Goal: Task Accomplishment & Management: Use online tool/utility

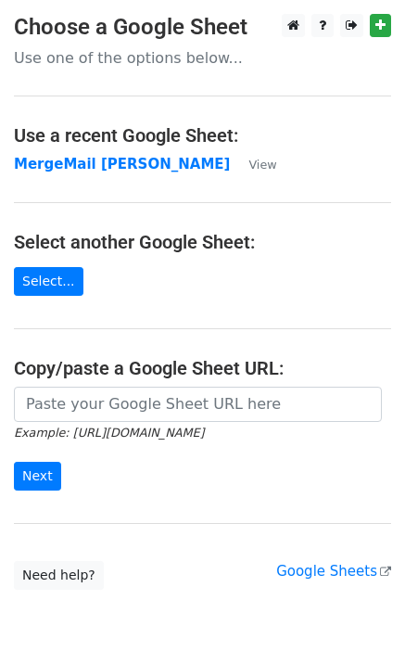
click at [74, 170] on strong "MergeMail [PERSON_NAME]" at bounding box center [122, 164] width 216 height 17
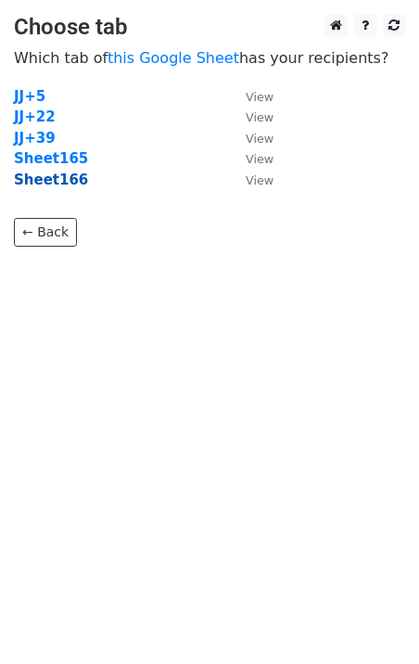
click at [48, 184] on strong "Sheet166" at bounding box center [51, 180] width 74 height 17
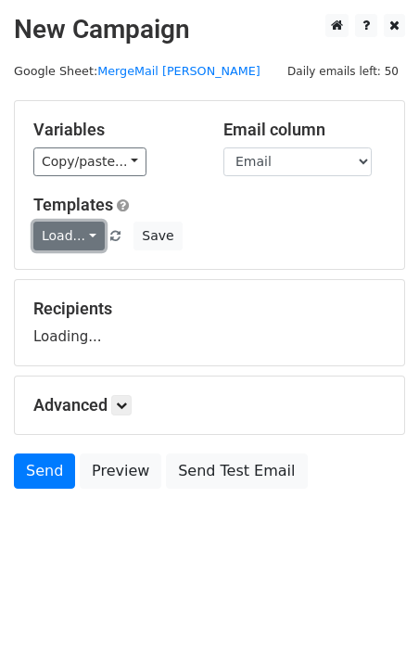
click at [80, 231] on link "Load..." at bounding box center [68, 236] width 71 height 29
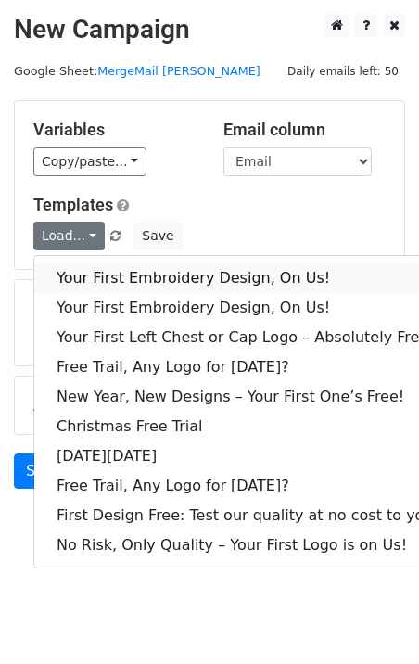
click at [111, 281] on link "Your First Embroidery Design, On Us!" at bounding box center [247, 278] width 426 height 30
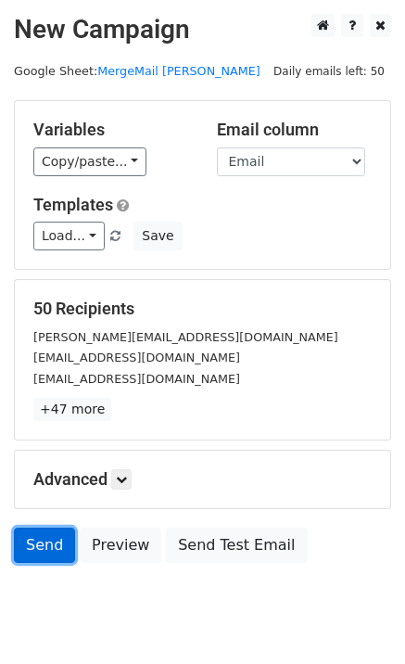
click at [56, 549] on link "Send" at bounding box center [44, 544] width 61 height 35
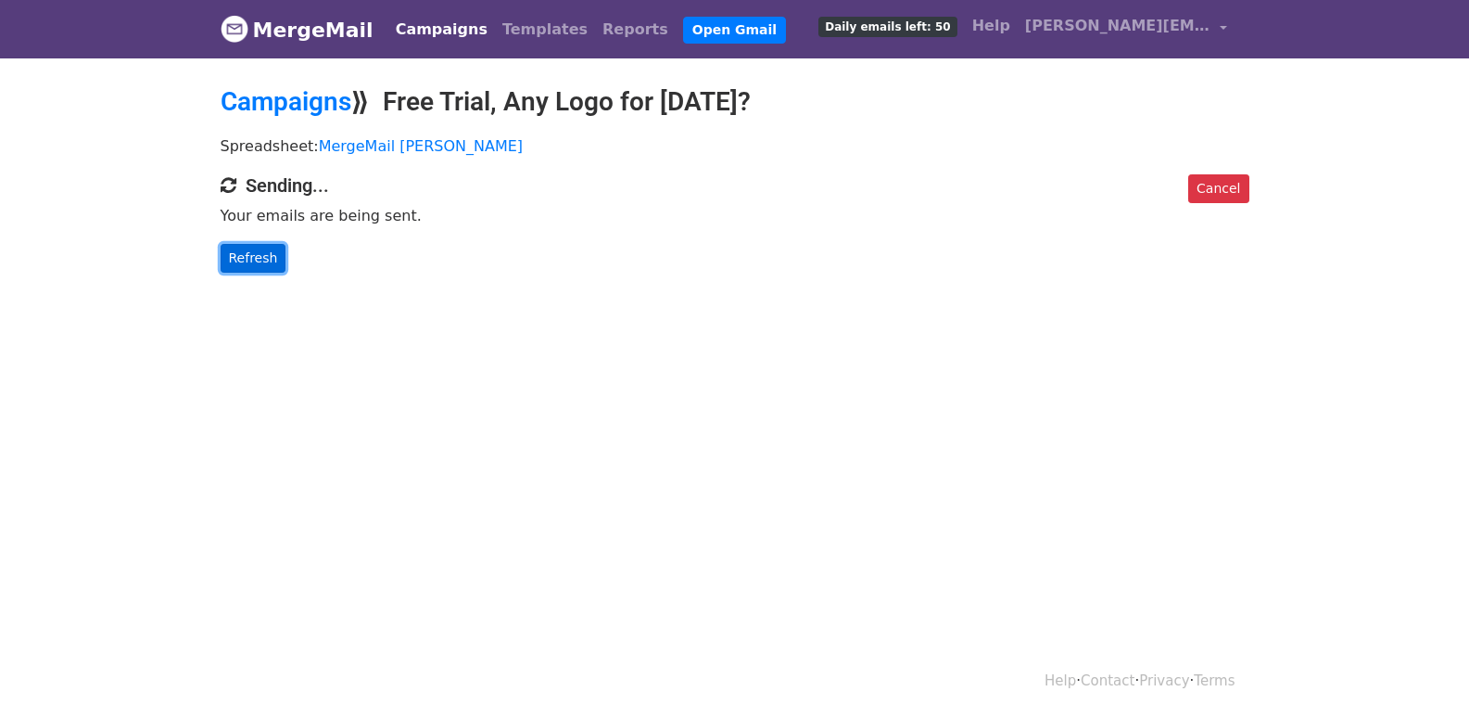
click at [266, 266] on link "Refresh" at bounding box center [254, 258] width 66 height 29
click at [273, 262] on link "Refresh" at bounding box center [254, 258] width 66 height 29
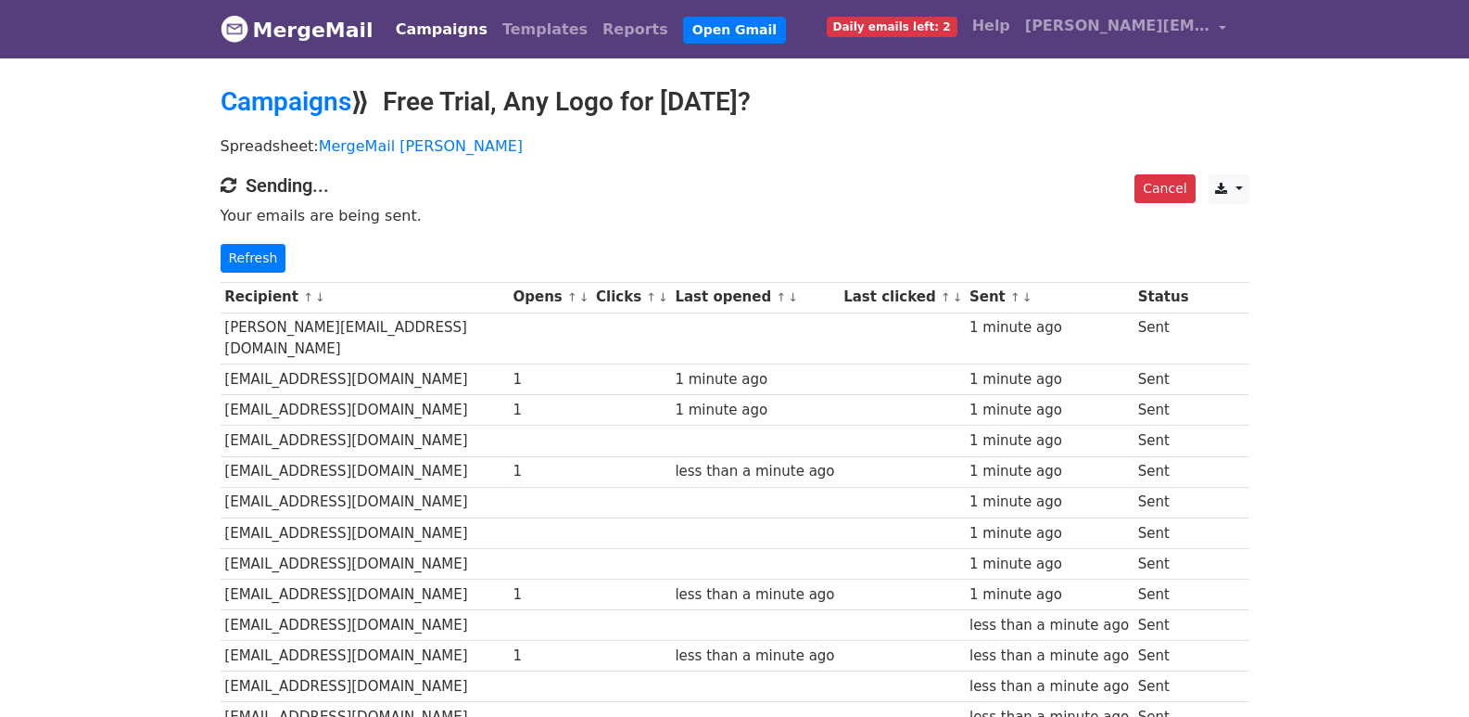
click at [257, 267] on link "Refresh" at bounding box center [254, 258] width 66 height 29
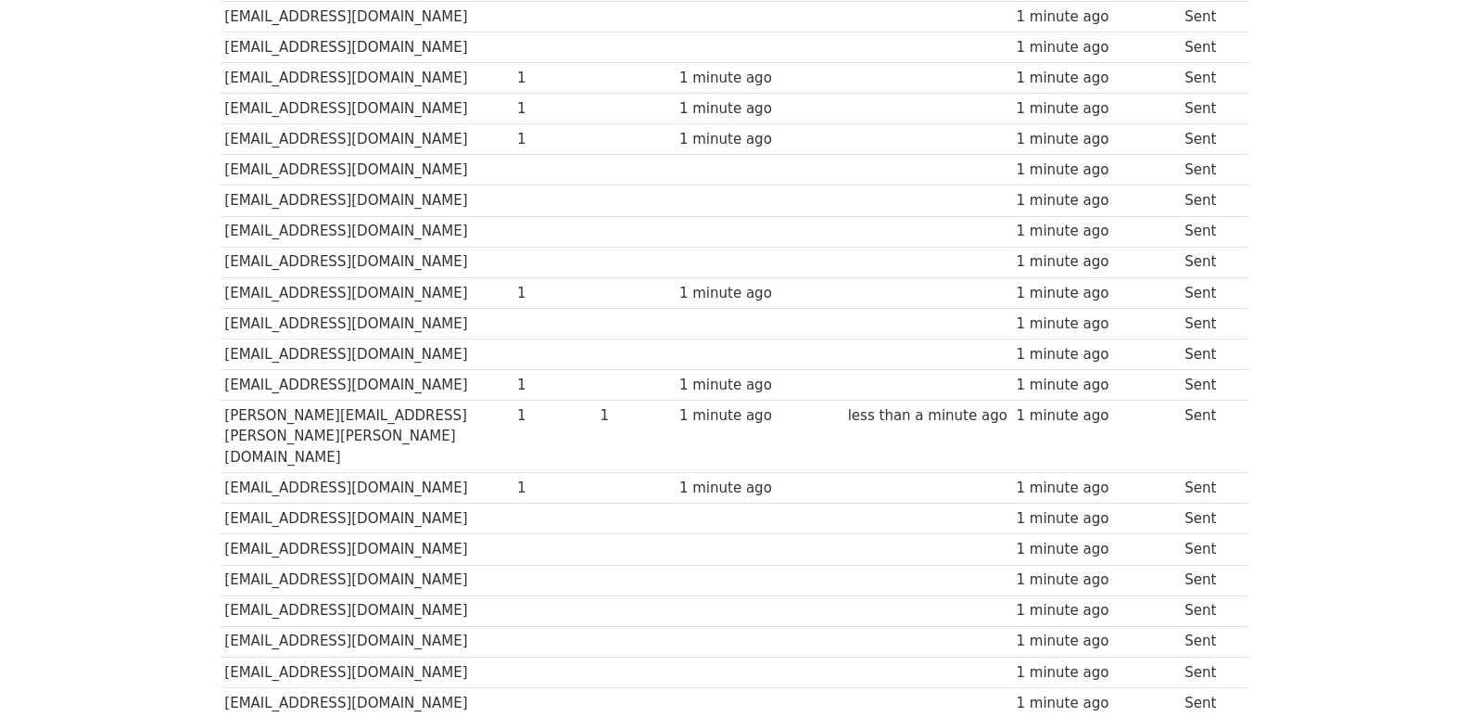
scroll to position [1290, 0]
